Goal: Communication & Community: Ask a question

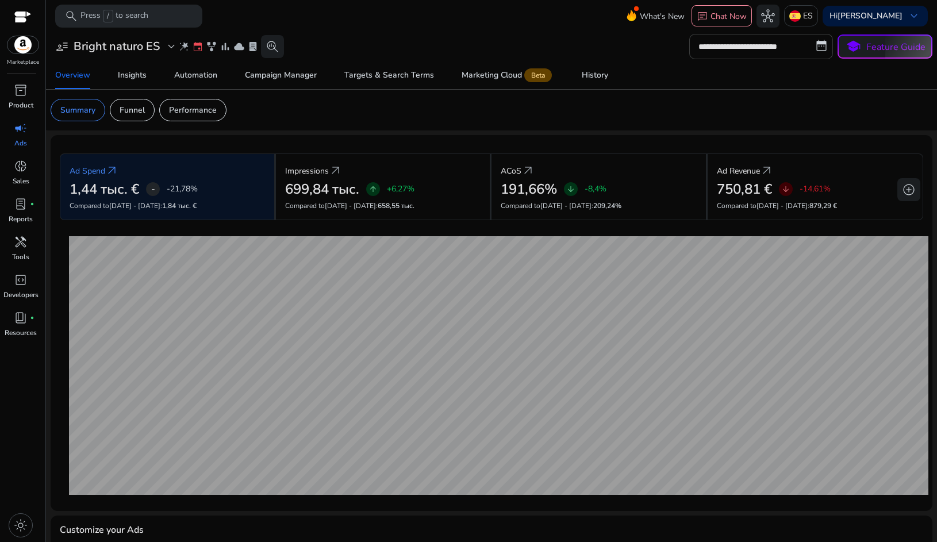
click at [715, 49] on input "**********" at bounding box center [761, 46] width 144 height 25
select select "*"
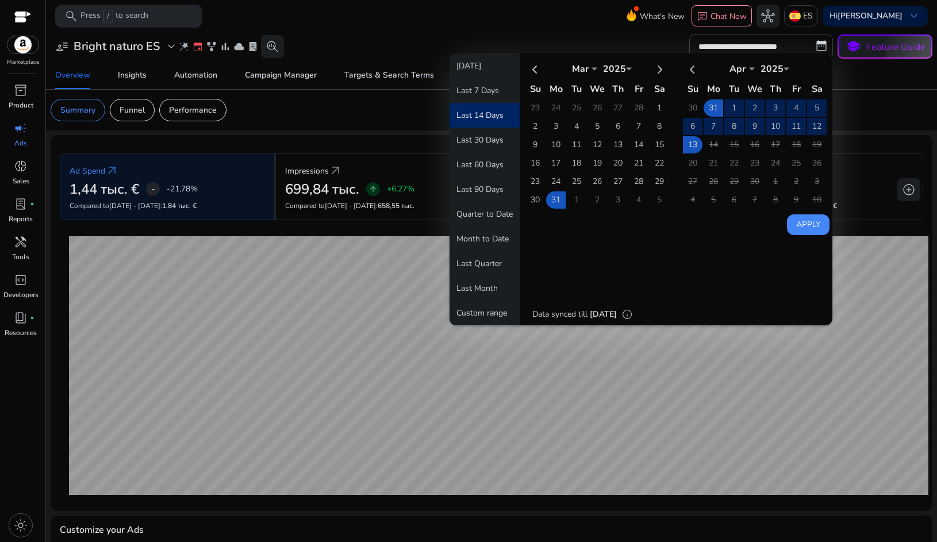
click at [716, 53] on div "Apply" at bounding box center [639, 144] width 380 height 182
click at [22, 204] on span "lab_profile" at bounding box center [21, 204] width 14 height 14
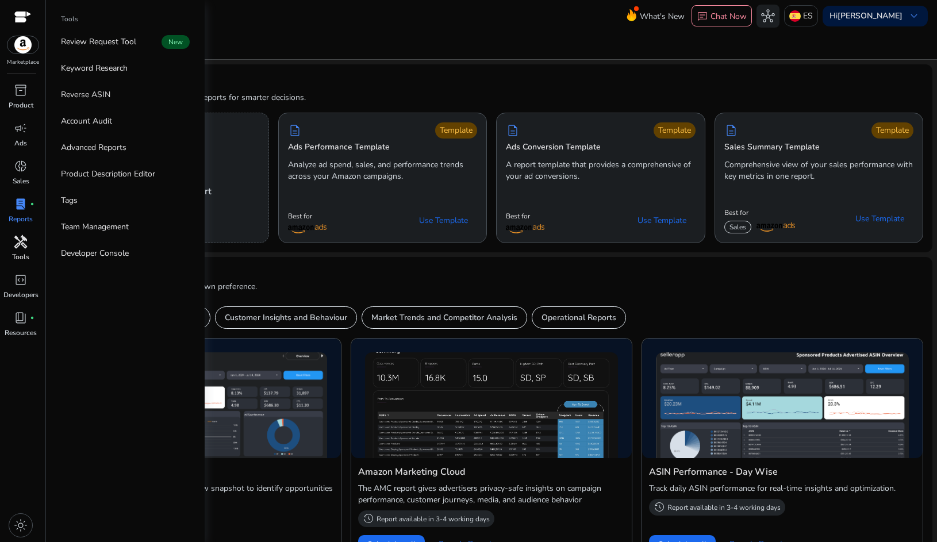
click at [21, 248] on span "handyman" at bounding box center [21, 242] width 14 height 14
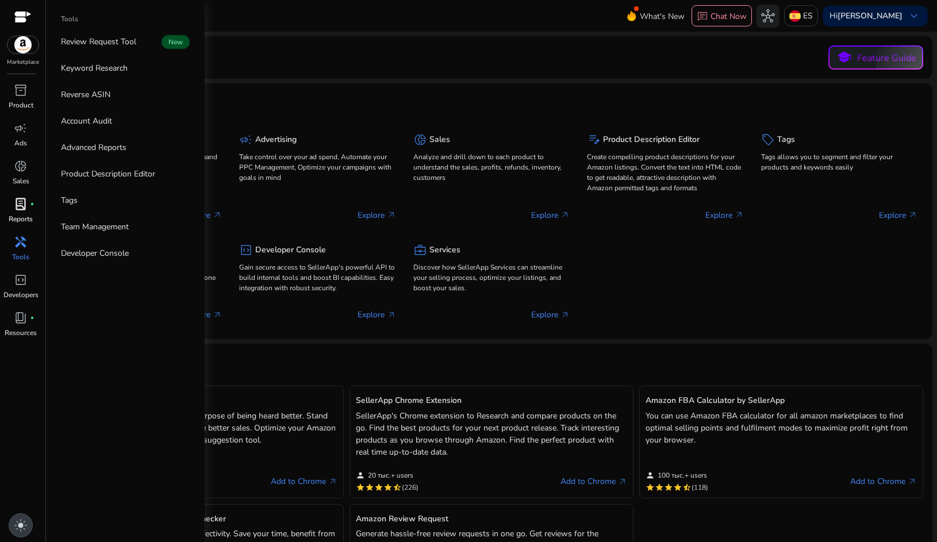
click at [20, 534] on div "light_mode" at bounding box center [21, 525] width 24 height 24
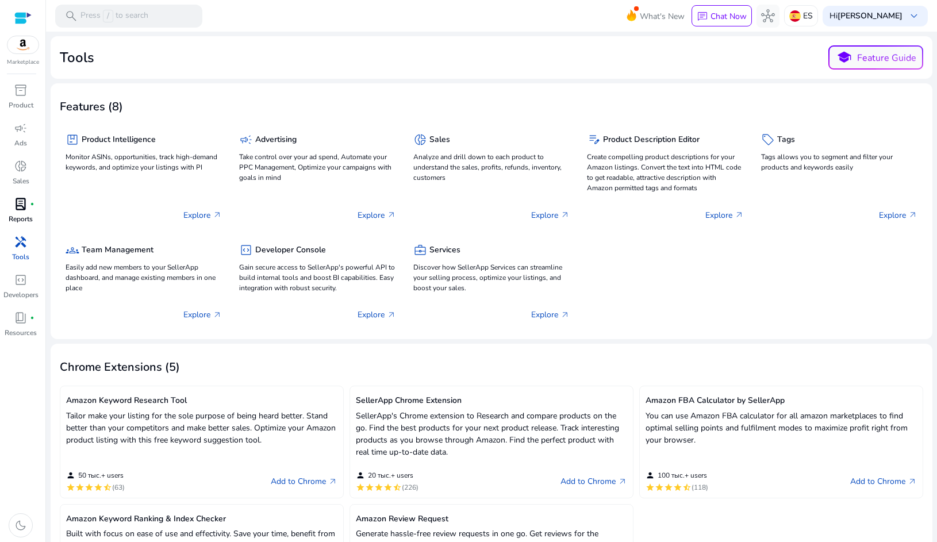
click at [26, 20] on div at bounding box center [22, 17] width 17 height 13
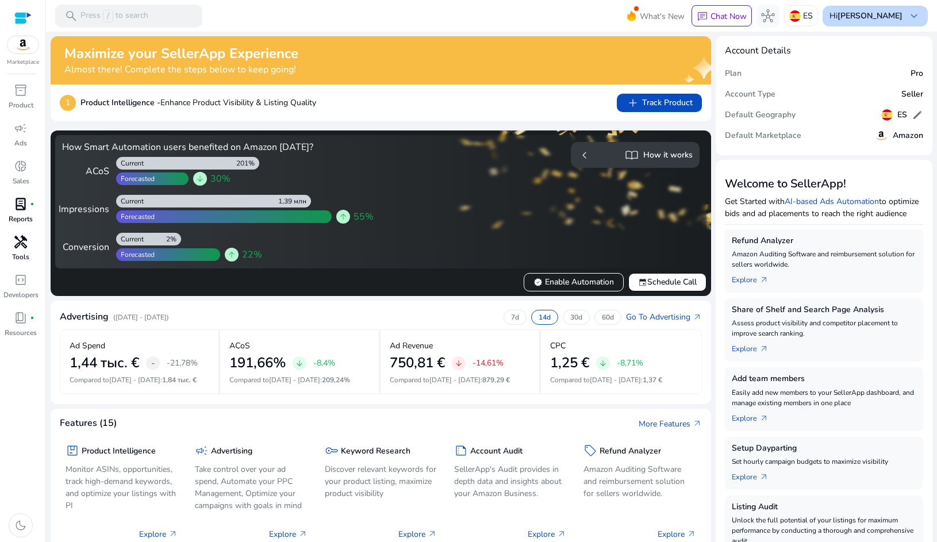
click at [870, 9] on div "Hi [PERSON_NAME] keyboard_arrow_down" at bounding box center [875, 16] width 105 height 21
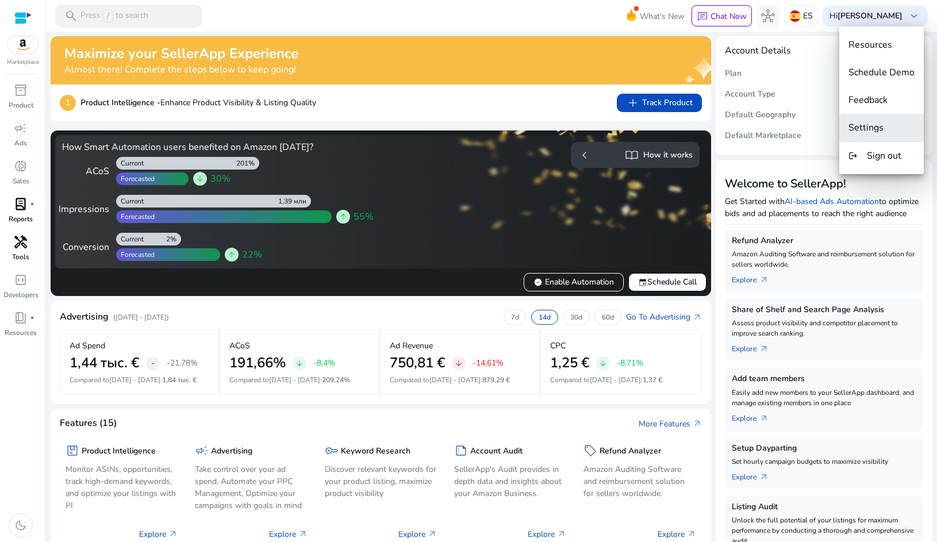
click at [862, 119] on button "Settings" at bounding box center [881, 128] width 84 height 28
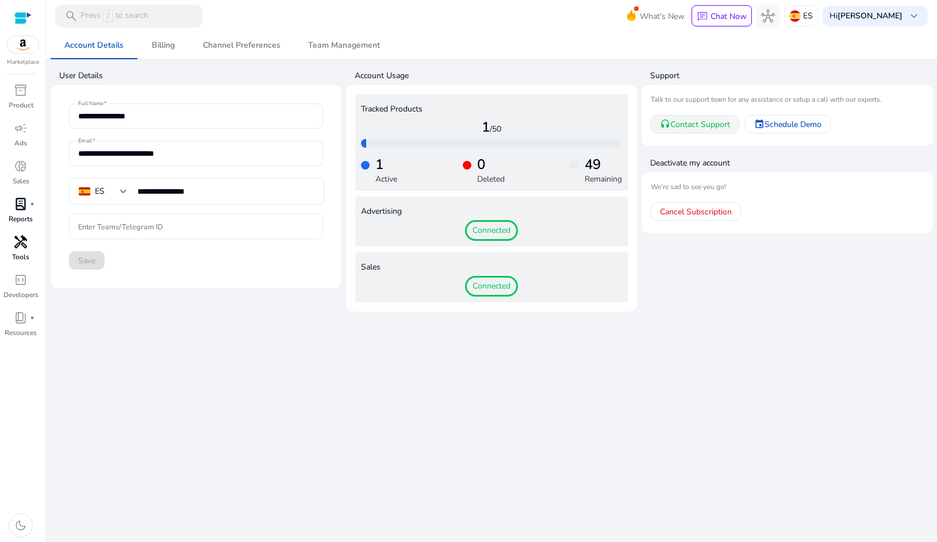
click at [681, 125] on span "Contact Support" at bounding box center [700, 124] width 60 height 12
